Goal: Download file/media

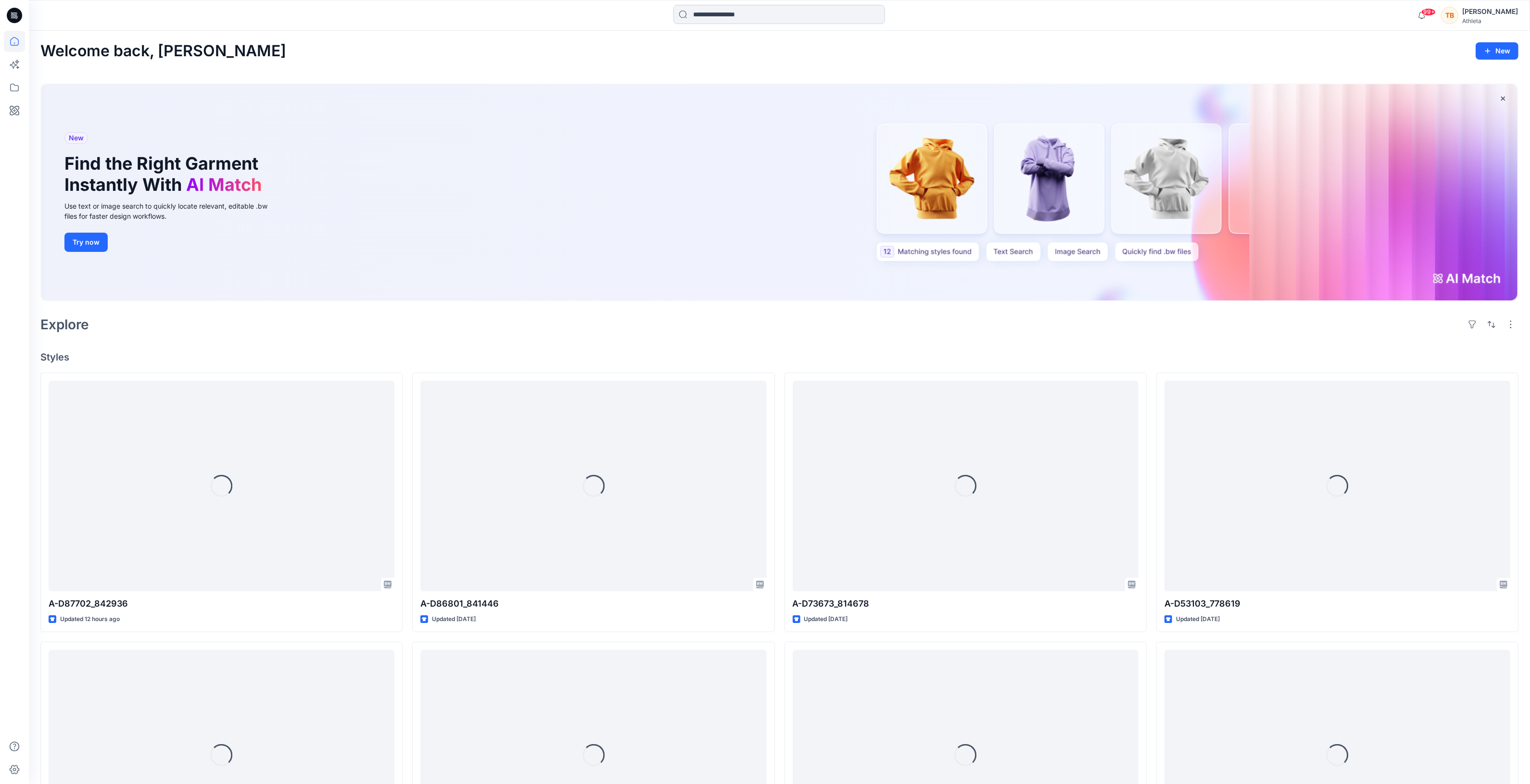
click at [740, 17] on input at bounding box center [779, 14] width 211 height 19
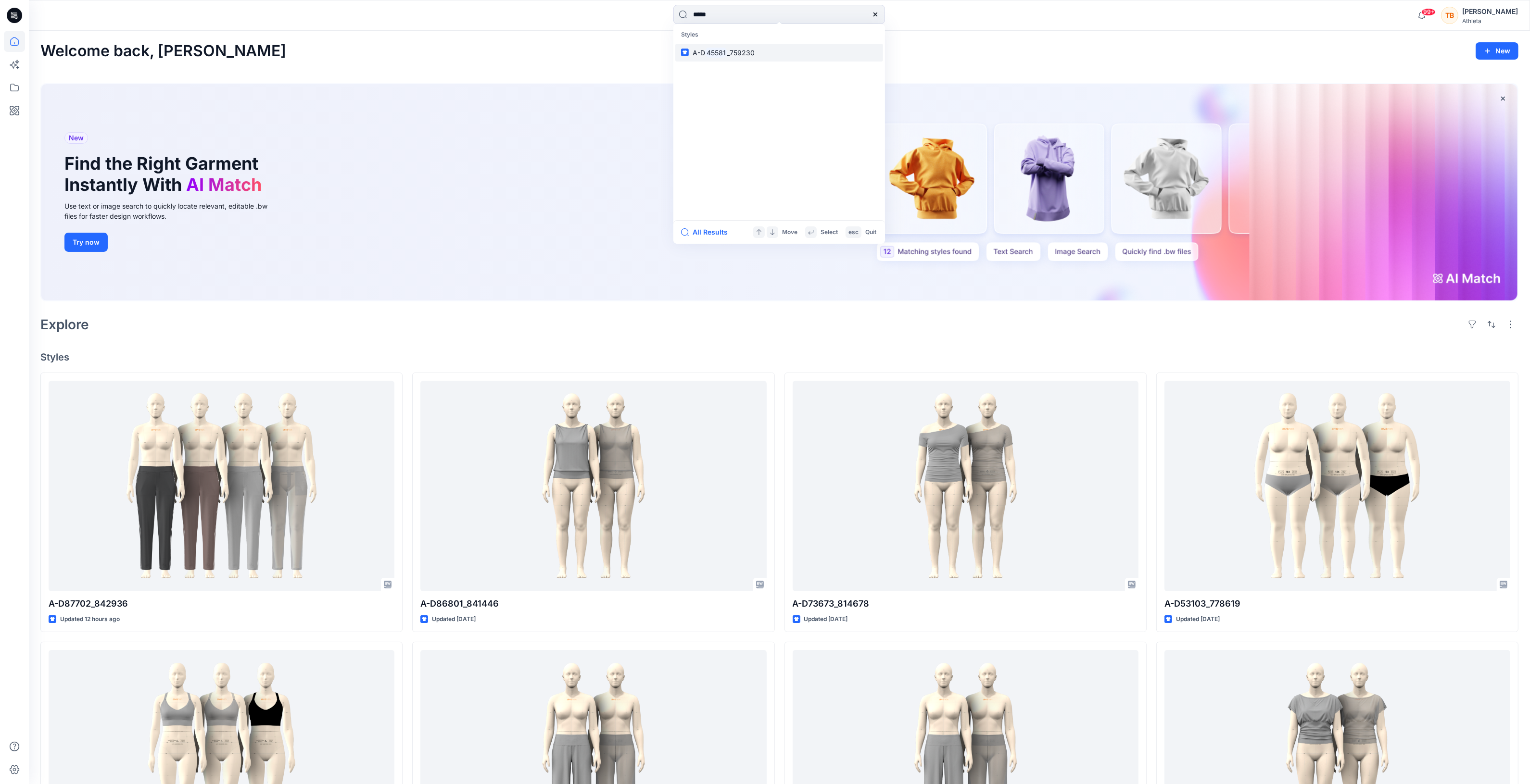
type input "*****"
click at [732, 54] on span "_759230" at bounding box center [741, 53] width 28 height 8
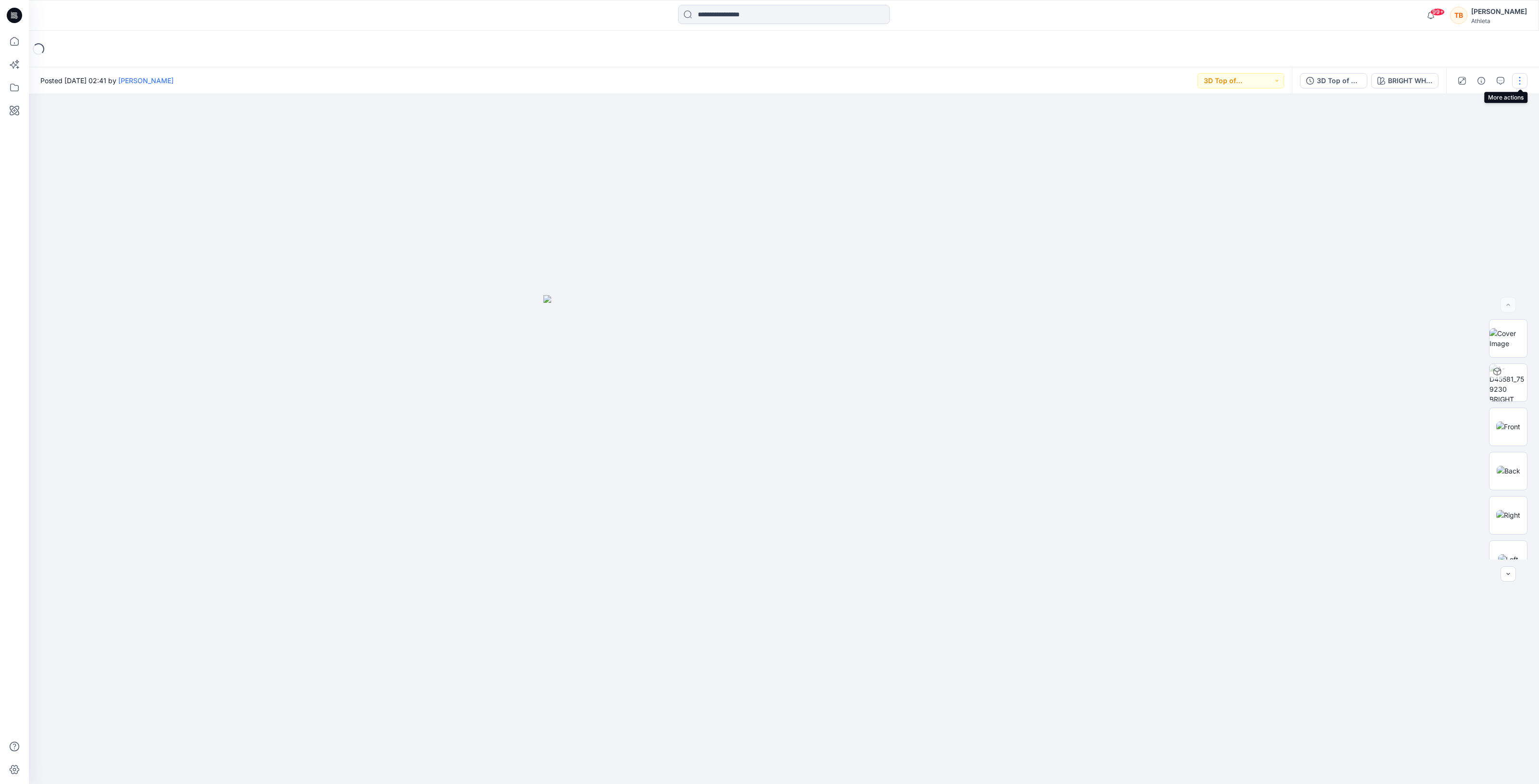
click at [1522, 78] on button "button" at bounding box center [1520, 81] width 16 height 16
click at [1458, 80] on icon "button" at bounding box center [1462, 81] width 8 height 8
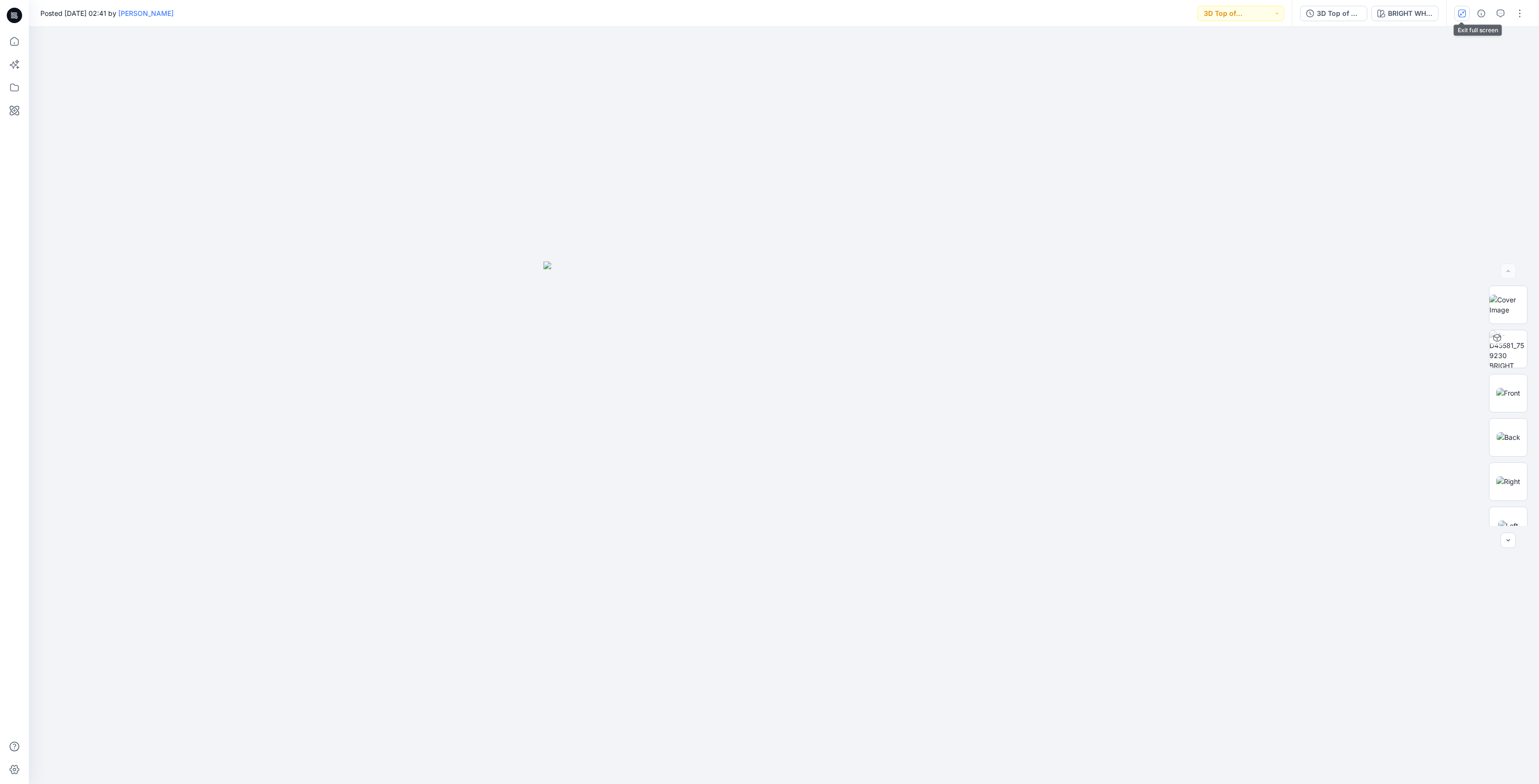
click at [1463, 10] on icon "button" at bounding box center [1462, 13] width 8 height 8
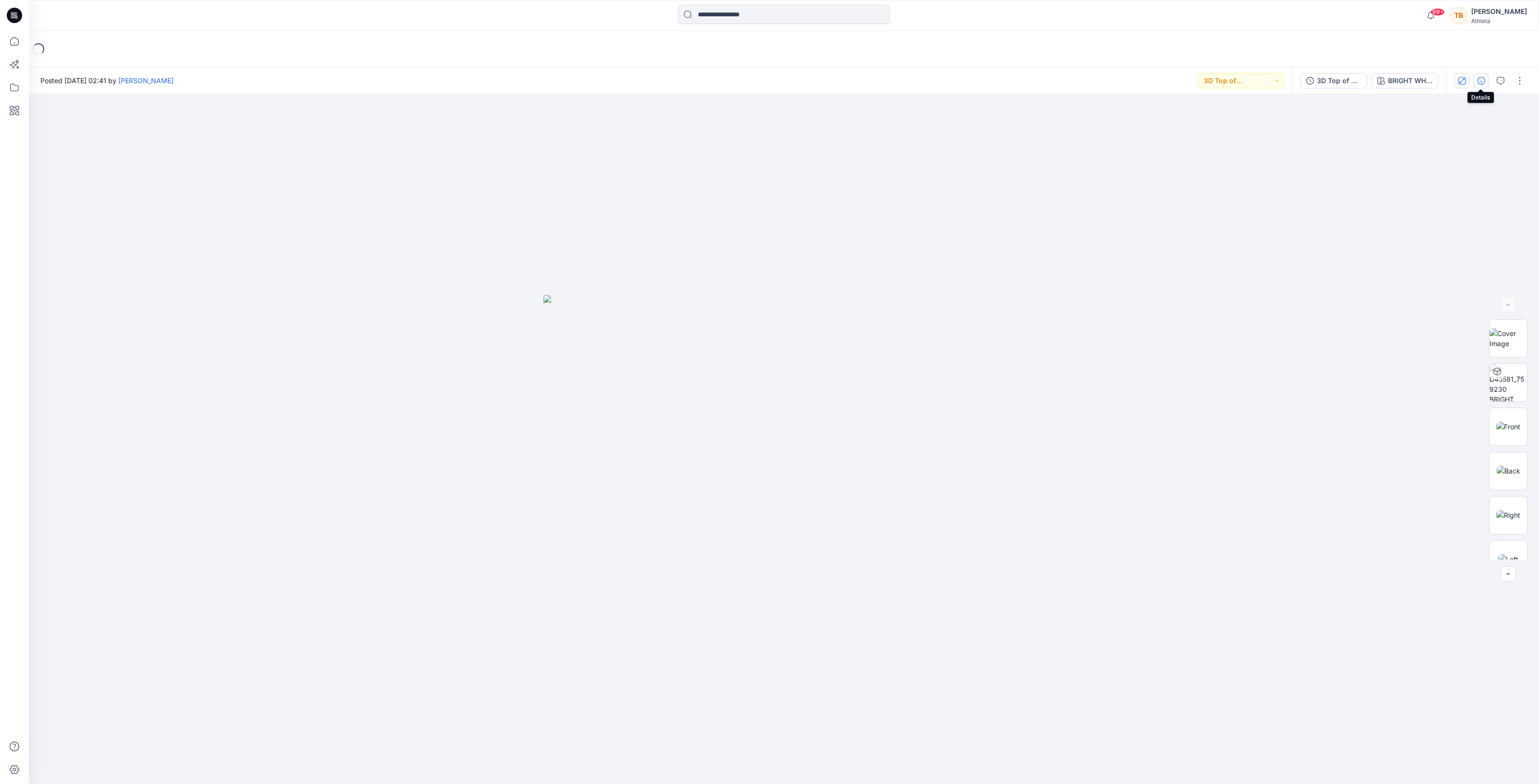
click at [1480, 78] on icon "button" at bounding box center [1481, 81] width 8 height 8
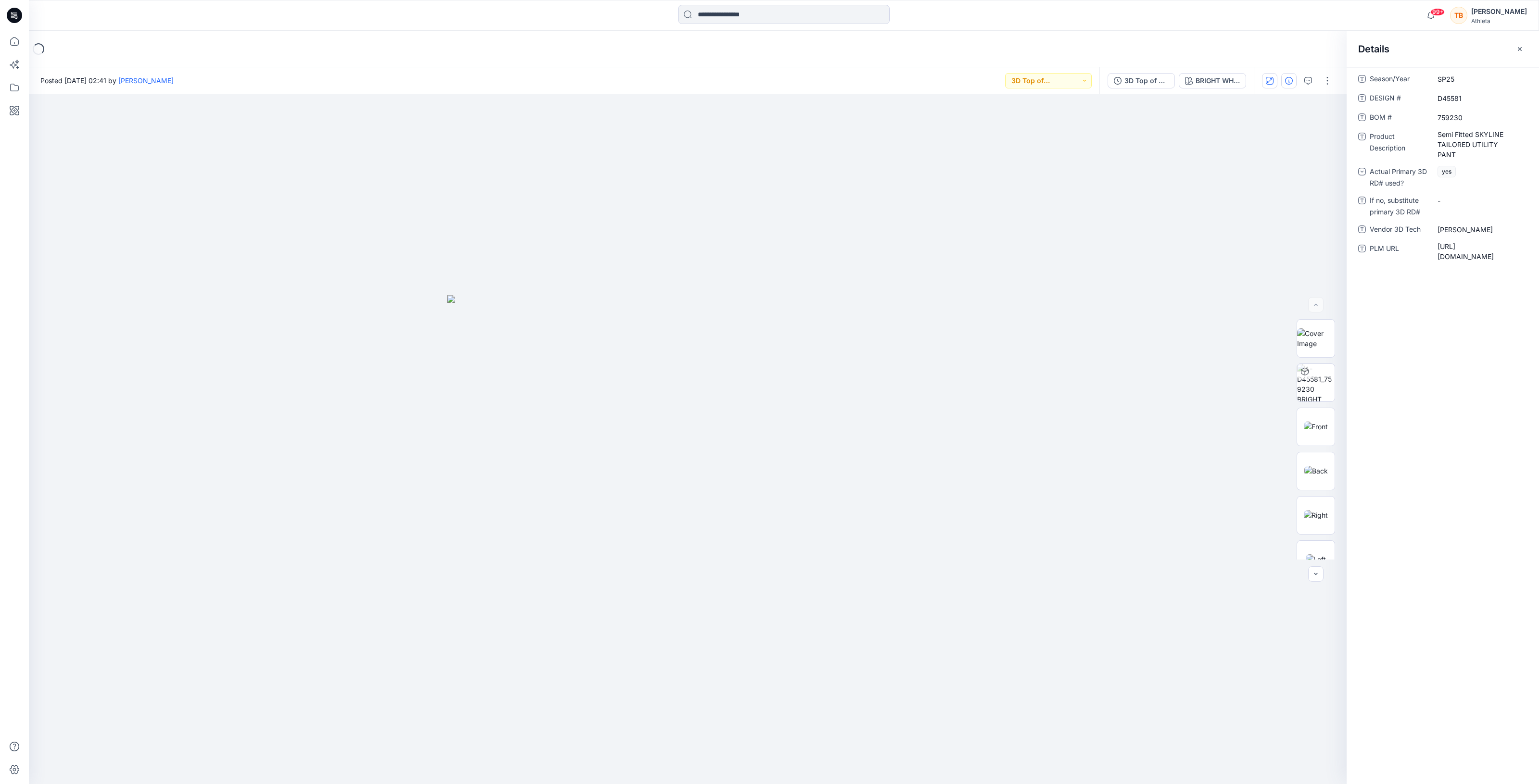
click at [1520, 47] on icon "button" at bounding box center [1519, 49] width 8 height 8
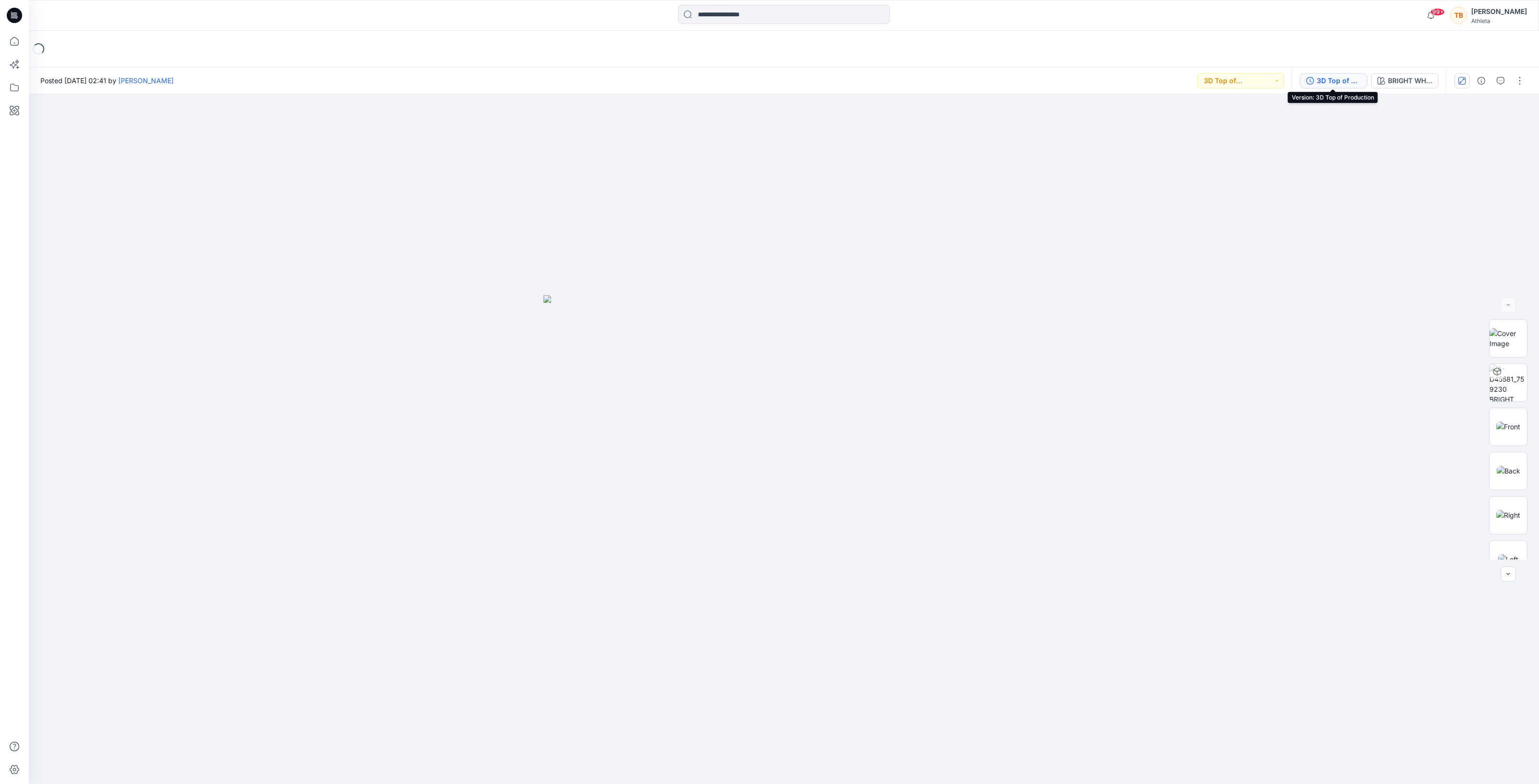
click at [1335, 76] on div "3D Top of Production" at bounding box center [1339, 81] width 44 height 11
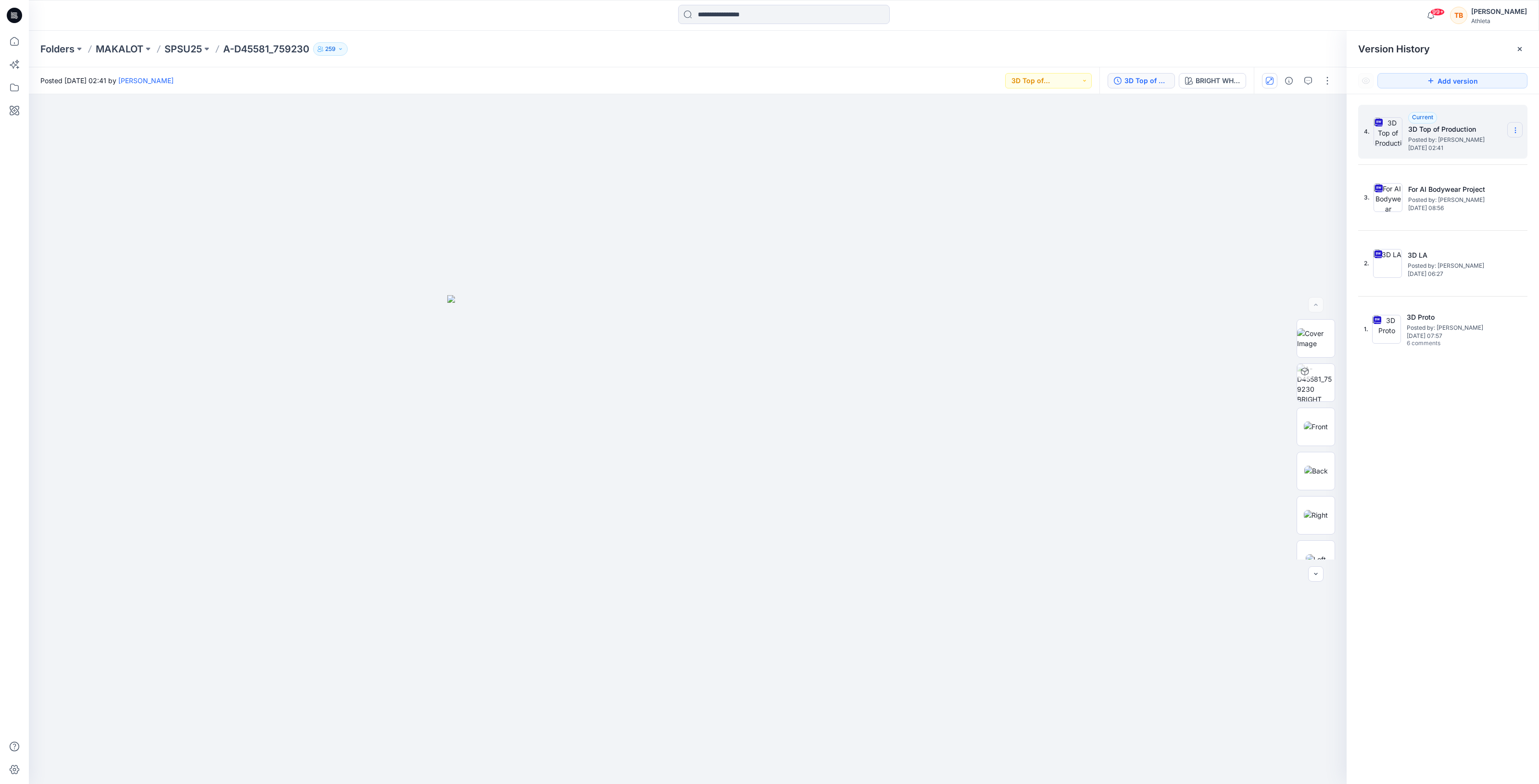
click at [1513, 129] on icon at bounding box center [1515, 130] width 8 height 8
click at [1466, 149] on span "Download Source BW File" at bounding box center [1467, 149] width 81 height 11
